Goal: Check status: Check status

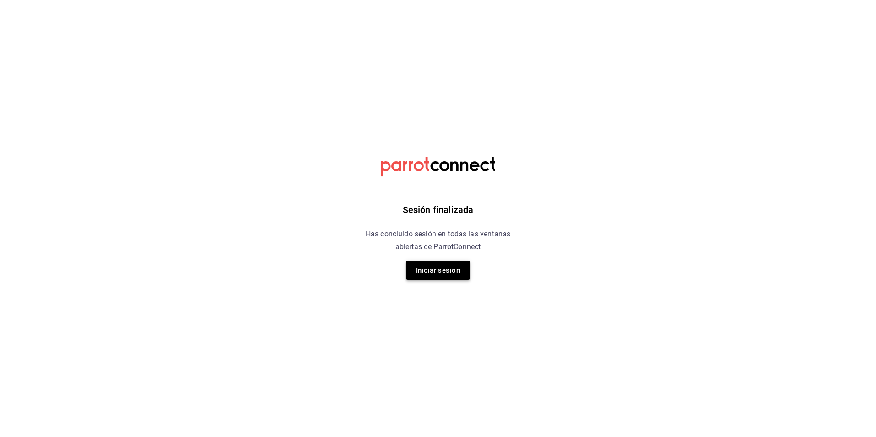
click at [457, 267] on button "Iniciar sesión" at bounding box center [438, 270] width 64 height 19
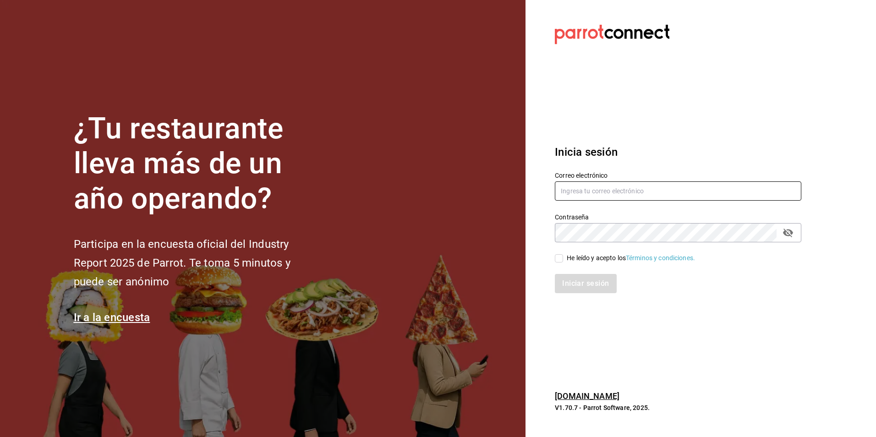
type input "atzhiri.figueroa@costeno.com"
click at [559, 258] on input "He leído y acepto los Términos y condiciones." at bounding box center [559, 258] width 8 height 8
checkbox input "true"
click at [565, 277] on button "Iniciar sesión" at bounding box center [586, 283] width 62 height 19
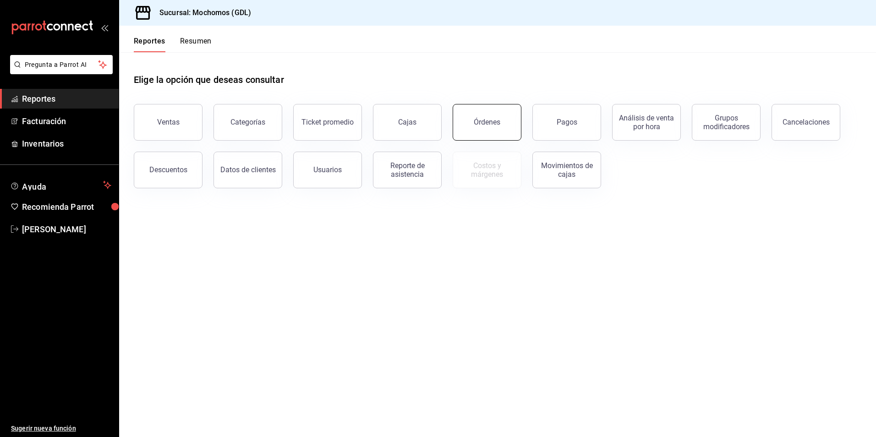
click at [461, 133] on button "Órdenes" at bounding box center [487, 122] width 69 height 37
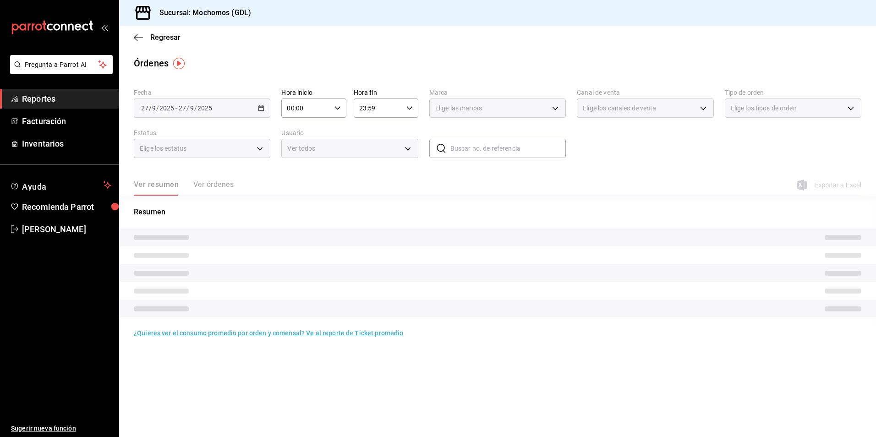
click at [300, 116] on input "00:00" at bounding box center [305, 108] width 49 height 18
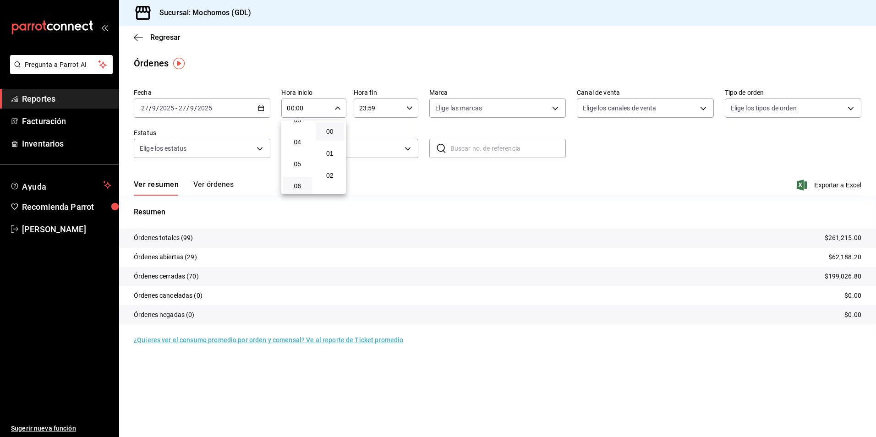
scroll to position [92, 0]
click at [290, 157] on button "05" at bounding box center [297, 150] width 29 height 18
type input "05:00"
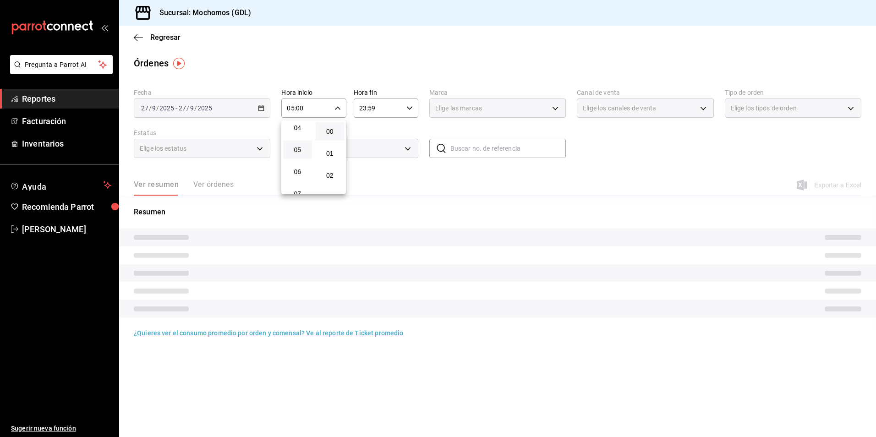
click at [416, 130] on div at bounding box center [438, 218] width 876 height 437
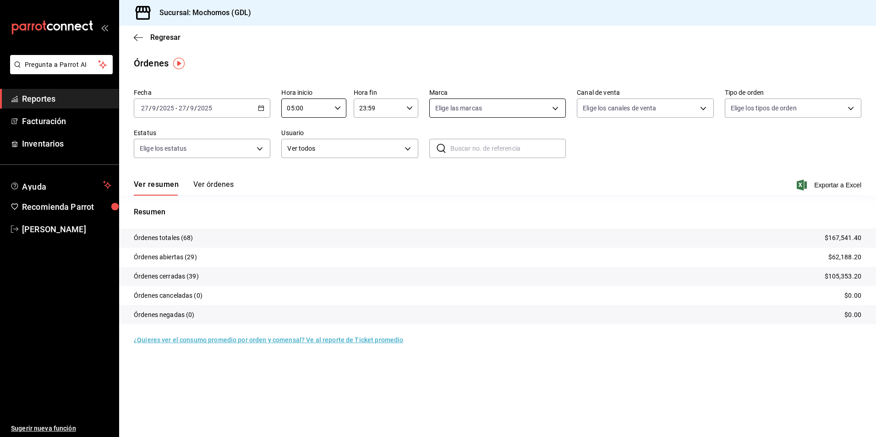
click at [499, 113] on body "Pregunta a Parrot AI Reportes Facturación Inventarios Ayuda Recomienda Parrot […" at bounding box center [438, 218] width 876 height 437
click at [460, 174] on span "Mochomos (GDL)" at bounding box center [508, 175] width 107 height 10
type input "36c25d4a-7cb0-456c-a434-e981d54830bc"
checkbox input "true"
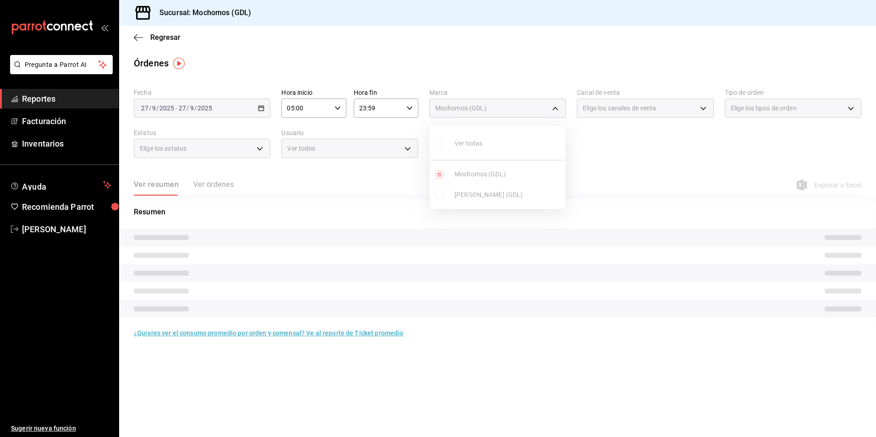
click at [603, 160] on div at bounding box center [438, 218] width 876 height 437
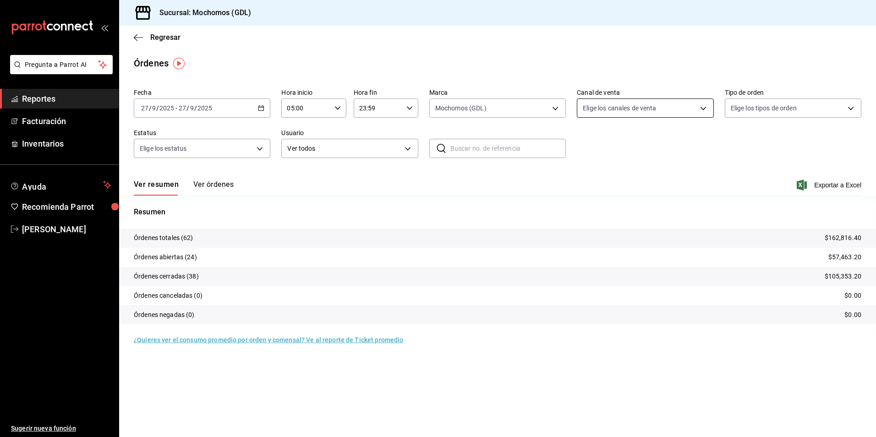
click at [584, 110] on body "Pregunta a Parrot AI Reportes Facturación Inventarios Ayuda Recomienda Parrot […" at bounding box center [438, 218] width 876 height 437
click at [584, 142] on input "checkbox" at bounding box center [587, 144] width 8 height 8
checkbox input "true"
type input "PARROT,UBER_EATS,RAPPI,DIDI_FOOD,ONLINE"
checkbox input "true"
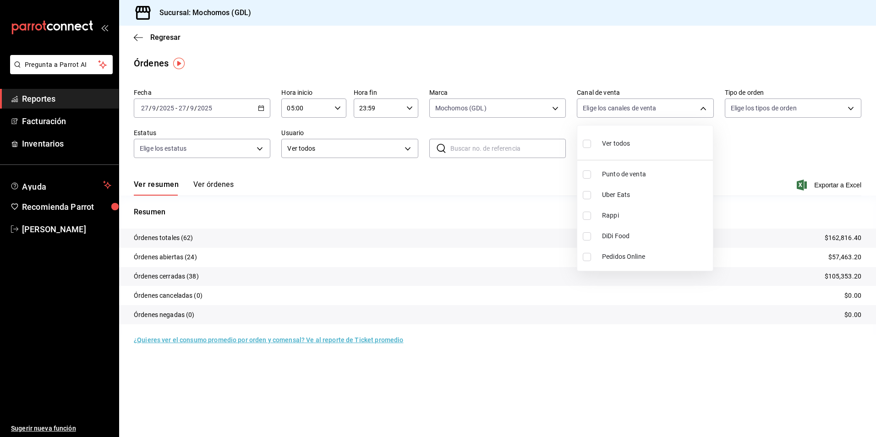
checkbox input "true"
click at [753, 144] on div at bounding box center [438, 218] width 876 height 437
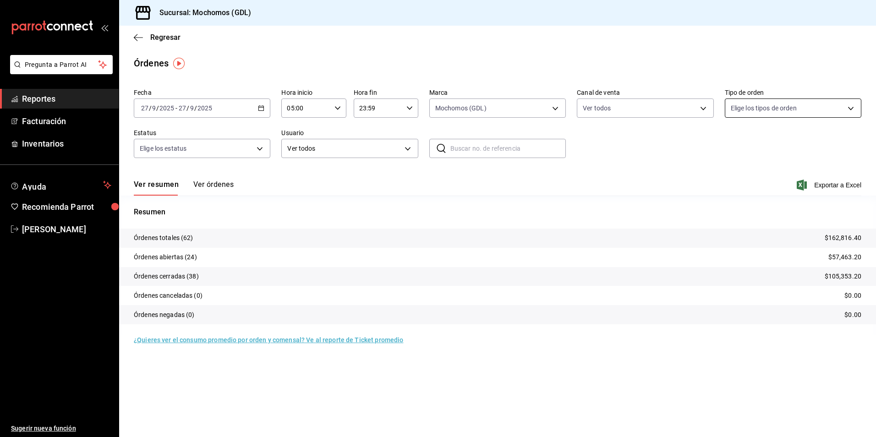
click at [747, 108] on body "Pregunta a Parrot AI Reportes Facturación Inventarios Ayuda Recomienda Parrot […" at bounding box center [438, 218] width 876 height 437
click at [729, 147] on li "Ver todos" at bounding box center [793, 142] width 136 height 27
type input "c3d0baef-30c0-4718-9d76-caab43e27316,13c4cc4a-99d2-42c0-ba96-c3de8c08c13d,7b791…"
checkbox input "true"
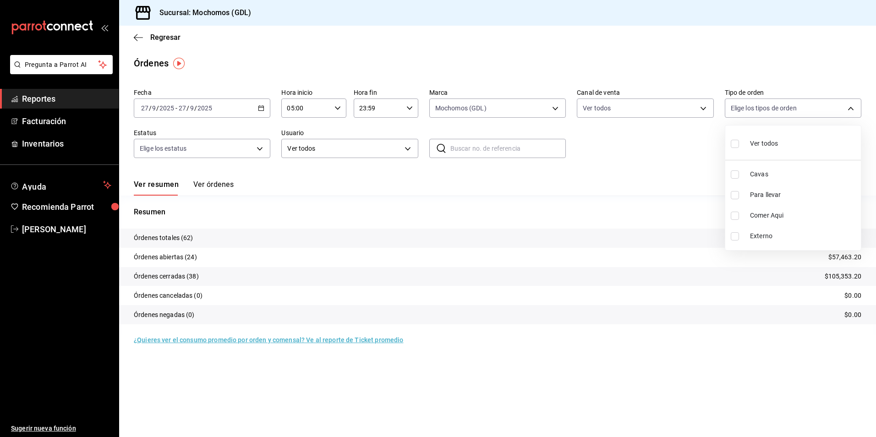
checkbox input "true"
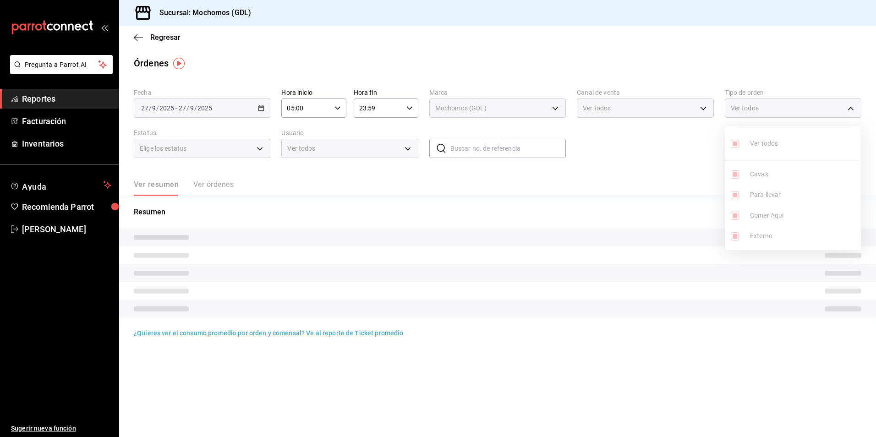
click at [690, 153] on div at bounding box center [438, 218] width 876 height 437
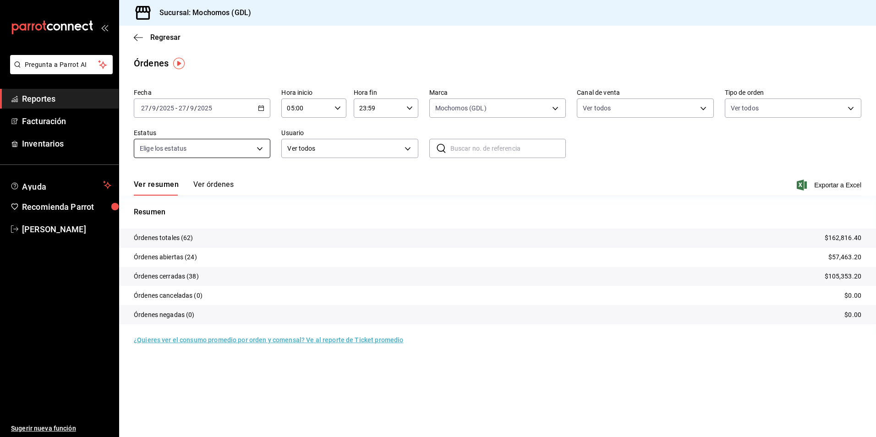
click at [226, 152] on body "Pregunta a Parrot AI Reportes Facturación Inventarios Ayuda Recomienda Parrot […" at bounding box center [438, 218] width 876 height 437
click at [146, 187] on input "checkbox" at bounding box center [144, 184] width 8 height 8
checkbox input "true"
type input "DENIED,FINISHED,CANCELED,OPEN"
checkbox input "true"
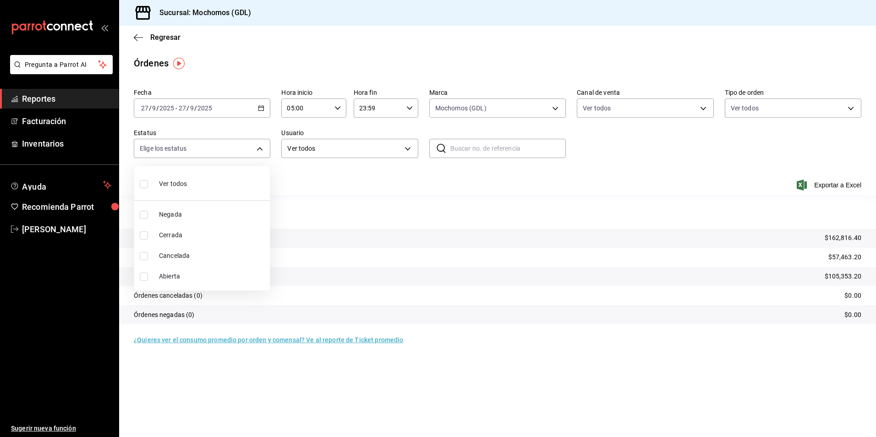
checkbox input "true"
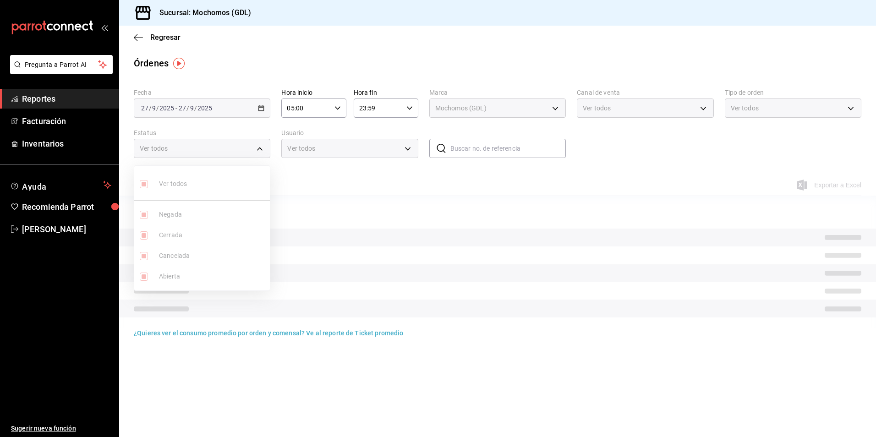
click at [296, 186] on div at bounding box center [438, 218] width 876 height 437
